Goal: Find specific page/section

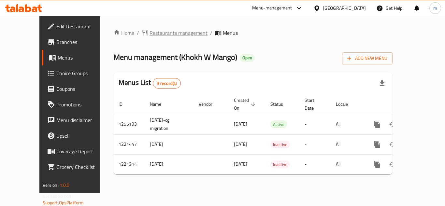
click at [149, 30] on span "Restaurants management" at bounding box center [178, 33] width 58 height 8
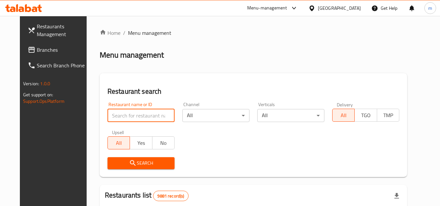
click at [128, 114] on input "search" at bounding box center [140, 115] width 67 height 13
paste input "23507"
type input "23507"
click at [130, 160] on span "Search" at bounding box center [141, 163] width 57 height 8
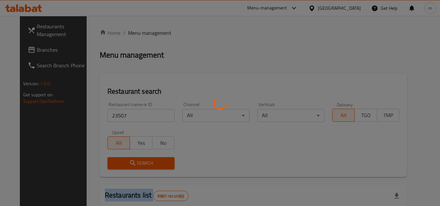
click at [130, 160] on div at bounding box center [220, 103] width 440 height 206
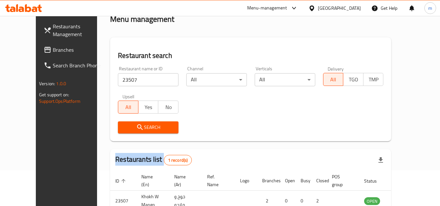
scroll to position [79, 0]
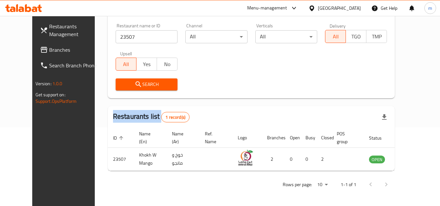
click at [315, 8] on icon at bounding box center [311, 8] width 7 height 7
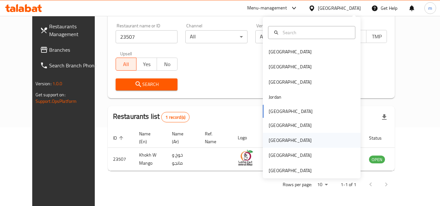
click at [272, 138] on div "[GEOGRAPHIC_DATA]" at bounding box center [290, 140] width 43 height 7
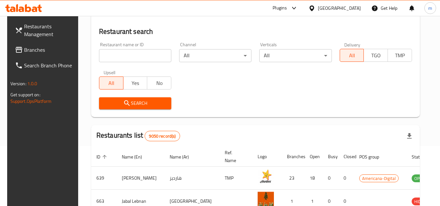
scroll to position [79, 0]
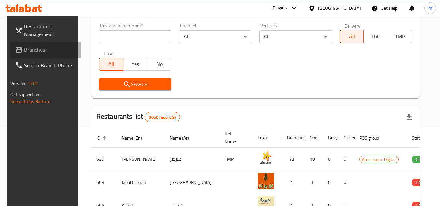
click at [27, 45] on link "Branches" at bounding box center [45, 50] width 71 height 16
